Goal: Find specific page/section: Find specific page/section

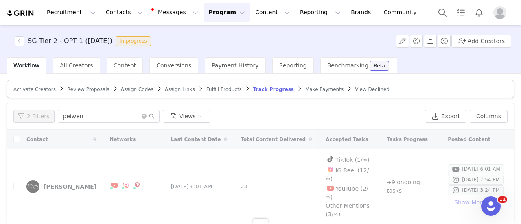
scroll to position [5, 0]
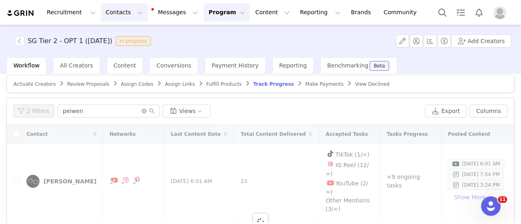
click at [117, 15] on button "Contacts Contacts" at bounding box center [124, 12] width 47 height 18
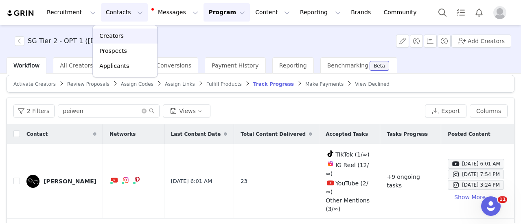
click at [114, 36] on p "Creators" at bounding box center [111, 36] width 24 height 9
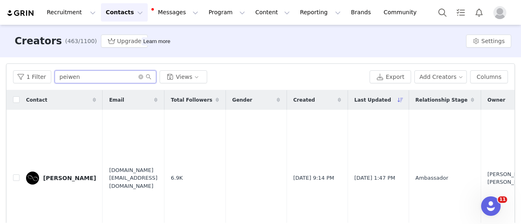
click at [122, 75] on input "peiwen" at bounding box center [106, 76] width 102 height 13
paste input "[EMAIL_ADDRESS][DOMAIN_NAME]"
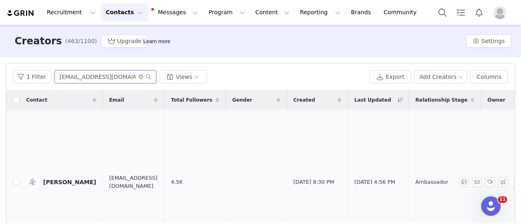
type input "[EMAIL_ADDRESS][DOMAIN_NAME]"
click at [59, 182] on div "[PERSON_NAME]" at bounding box center [69, 182] width 53 height 7
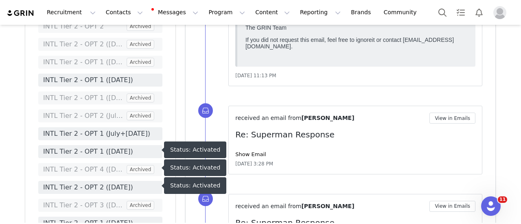
scroll to position [1376, 0]
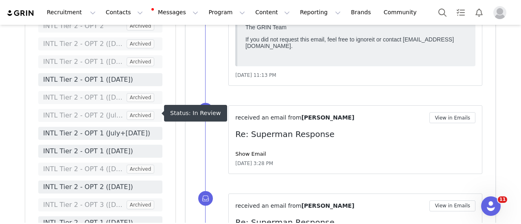
click at [142, 129] on span "INTL Tier 2 - OPT 1 (July+[DATE])" at bounding box center [100, 134] width 114 height 10
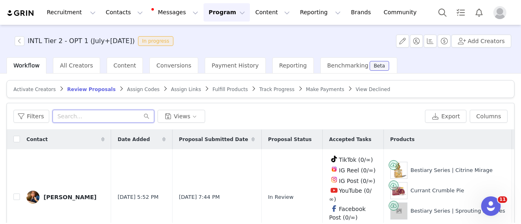
click at [107, 116] on input "text" at bounding box center [103, 116] width 102 height 13
paste input "[EMAIL_ADDRESS][DOMAIN_NAME]"
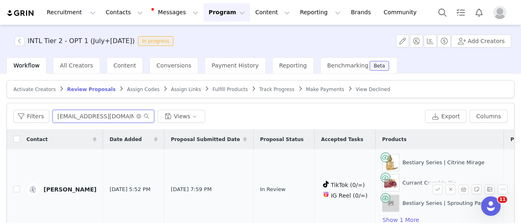
type input "[EMAIL_ADDRESS][DOMAIN_NAME]"
click at [71, 189] on div "[PERSON_NAME]" at bounding box center [70, 189] width 53 height 7
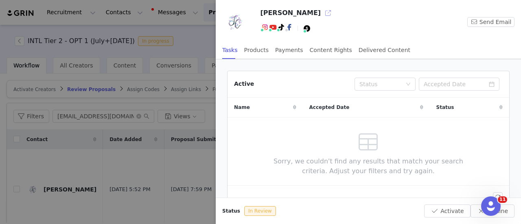
click at [321, 11] on button "button" at bounding box center [327, 13] width 13 height 13
click at [154, 183] on div at bounding box center [260, 112] width 521 height 224
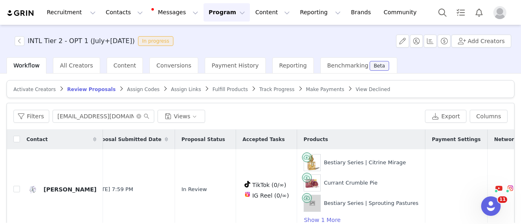
scroll to position [0, 79]
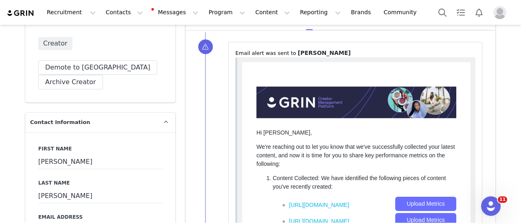
scroll to position [233, 0]
